Goal: Information Seeking & Learning: Learn about a topic

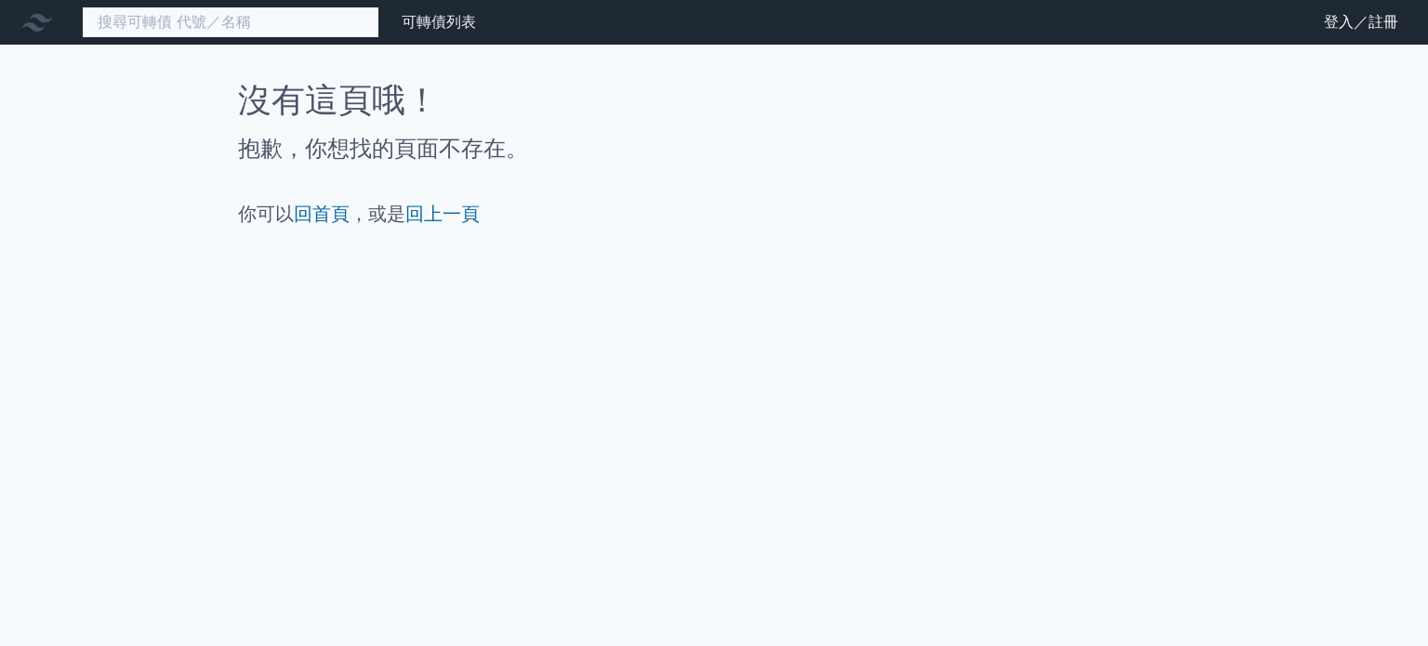
click at [286, 33] on input at bounding box center [231, 23] width 298 height 32
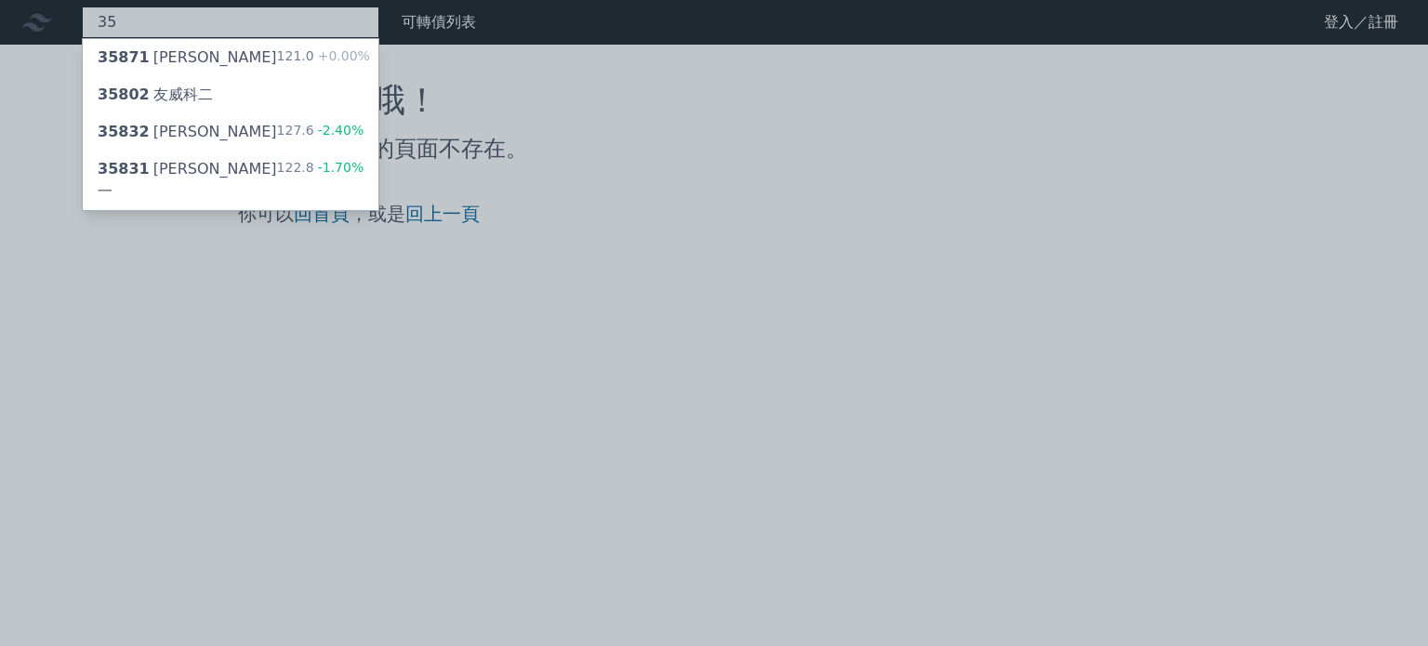
type input "3"
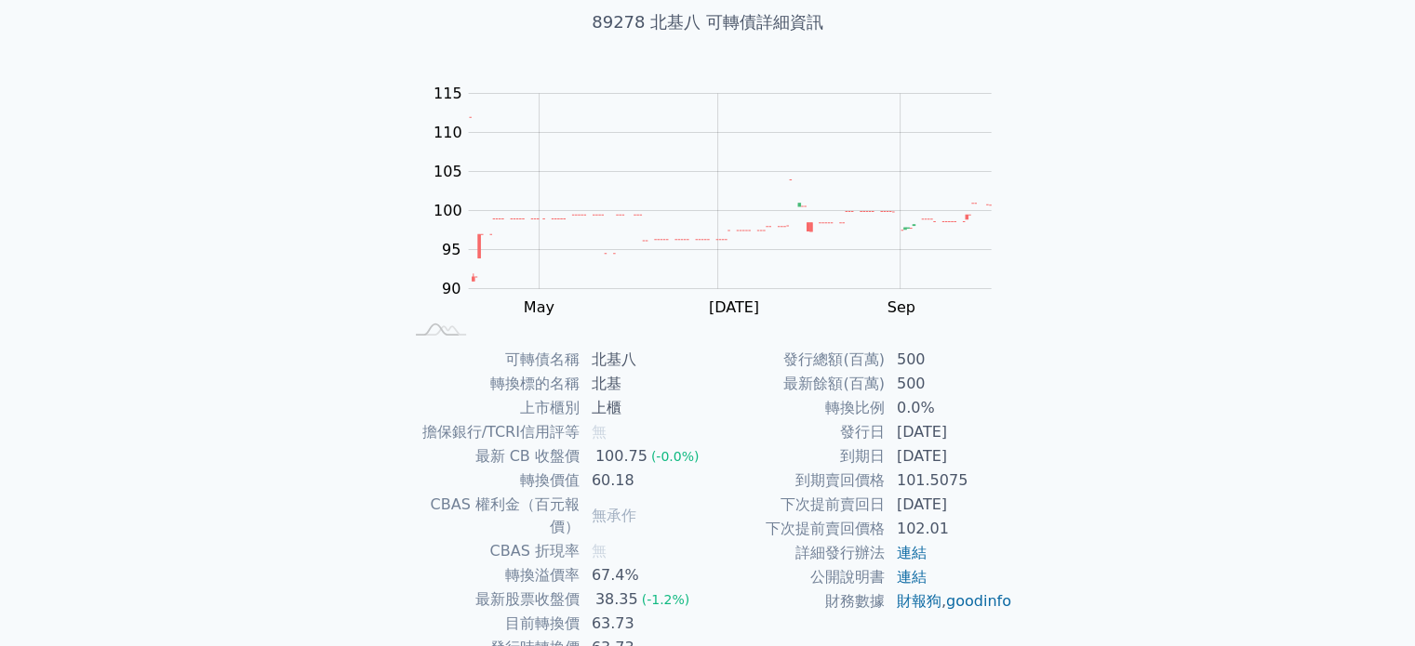
scroll to position [215, 0]
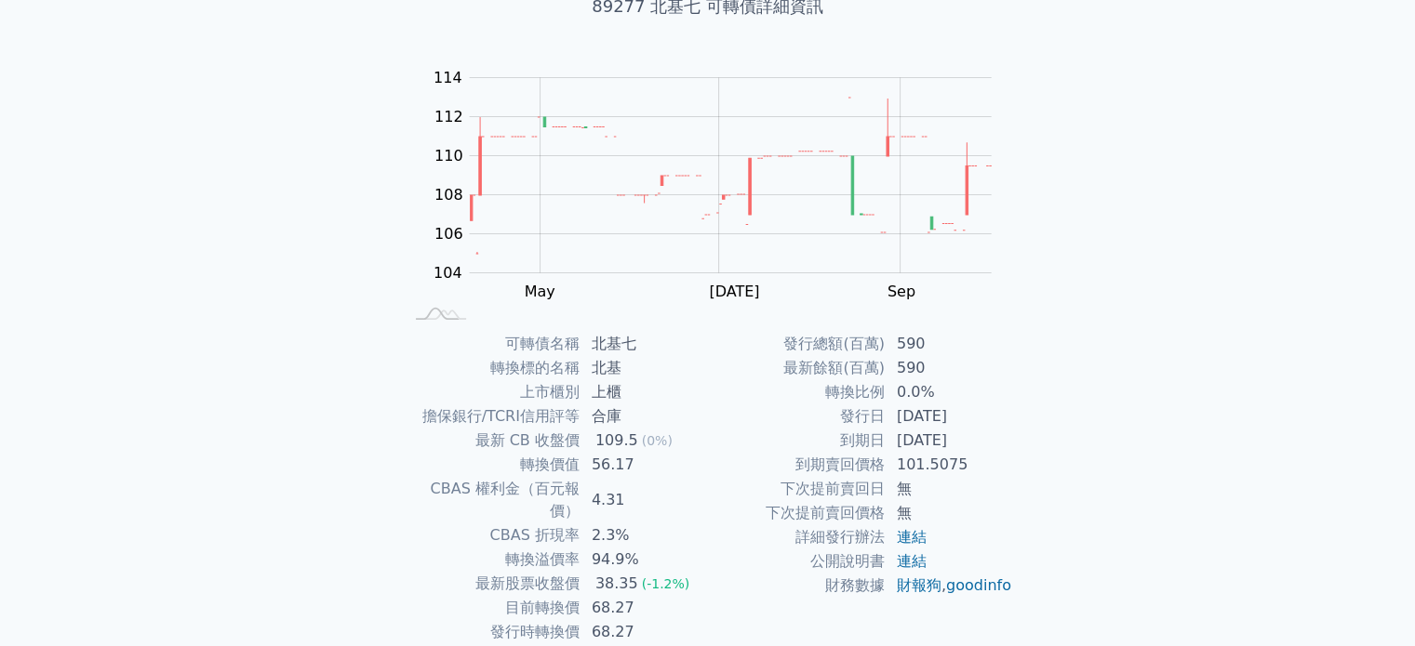
scroll to position [186, 0]
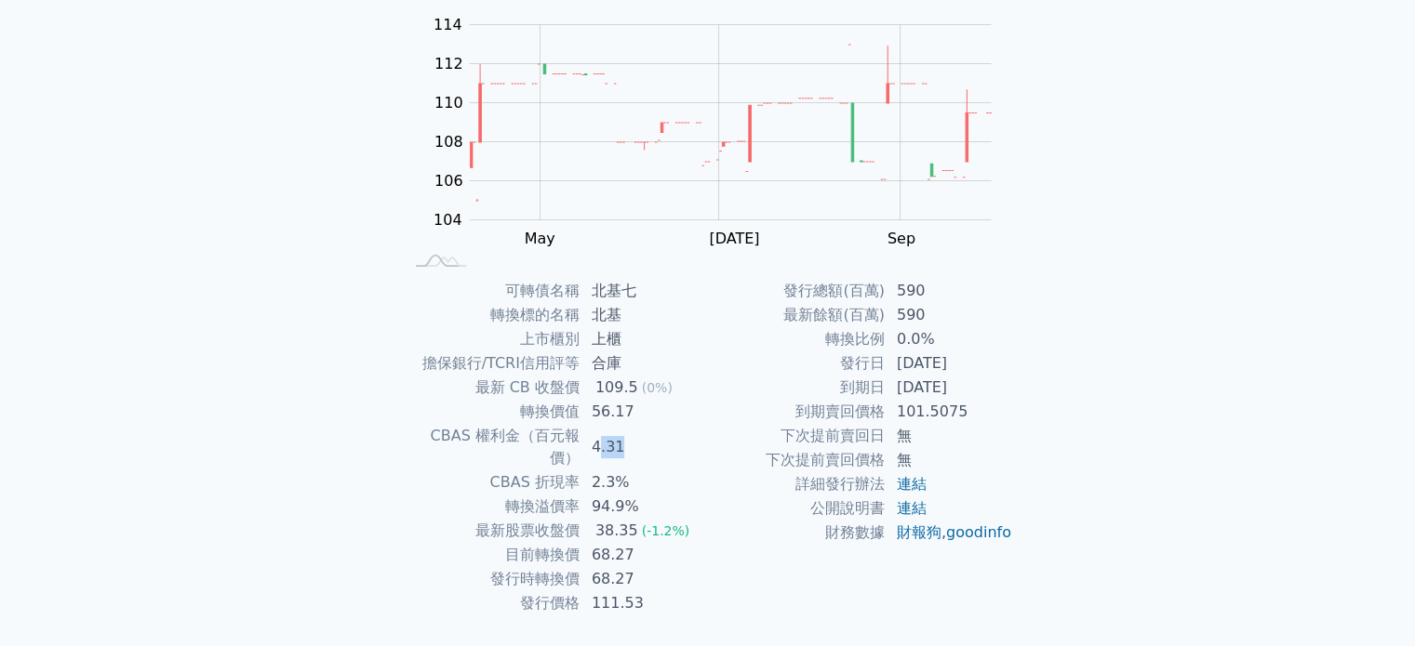
drag, startPoint x: 600, startPoint y: 435, endPoint x: 648, endPoint y: 423, distance: 49.8
click at [628, 430] on td "4.31" at bounding box center [643, 447] width 127 height 46
click at [657, 421] on td "56.17" at bounding box center [643, 412] width 127 height 24
drag, startPoint x: 598, startPoint y: 390, endPoint x: 635, endPoint y: 389, distance: 37.2
click at [635, 389] on div "109.5" at bounding box center [616, 388] width 50 height 22
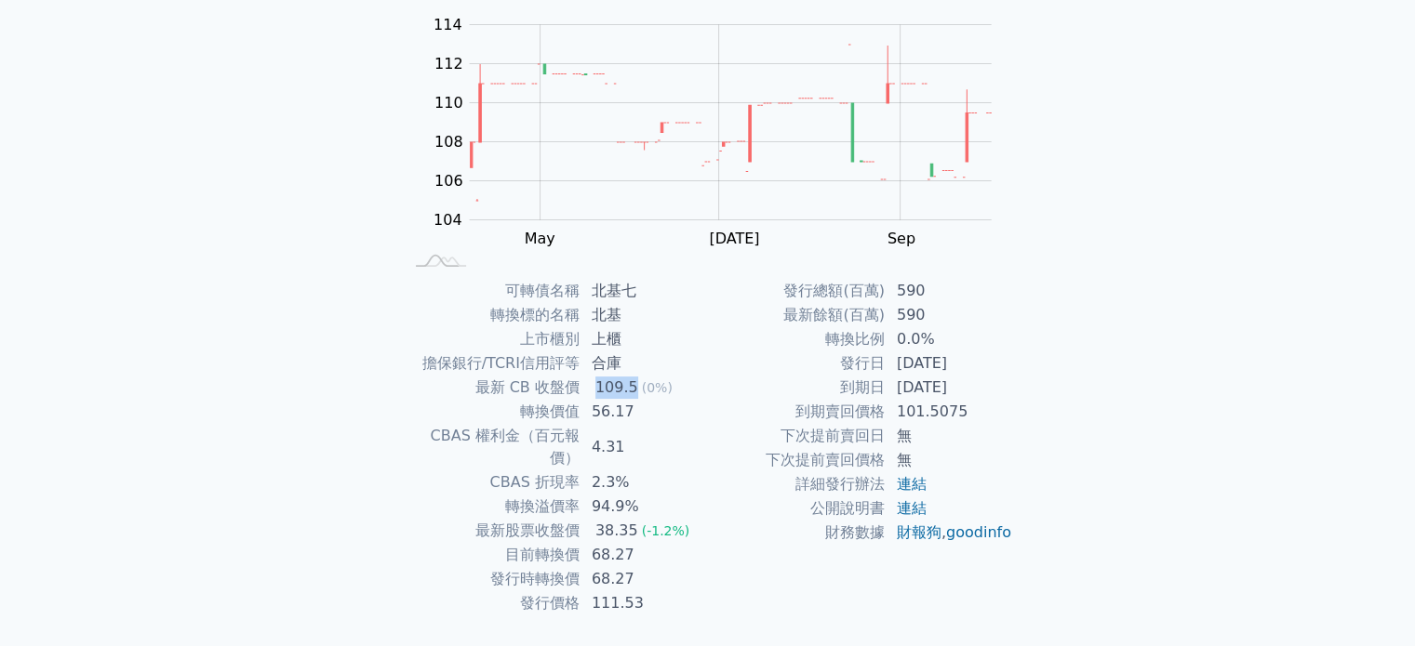
click at [635, 389] on div "109.5" at bounding box center [616, 388] width 50 height 22
drag, startPoint x: 591, startPoint y: 486, endPoint x: 662, endPoint y: 492, distance: 70.9
click at [662, 495] on td "94.9%" at bounding box center [643, 507] width 127 height 24
